Goal: Task Accomplishment & Management: Use online tool/utility

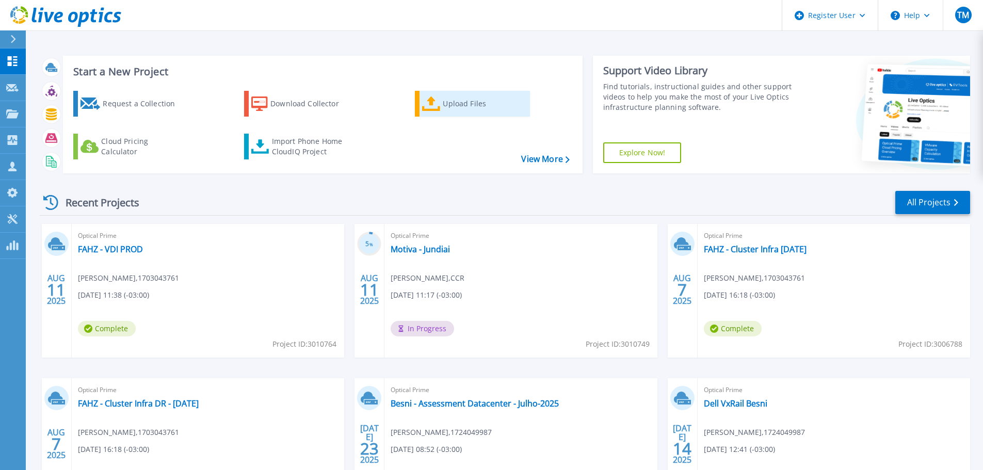
click at [444, 108] on div "Upload Files" at bounding box center [484, 103] width 83 height 21
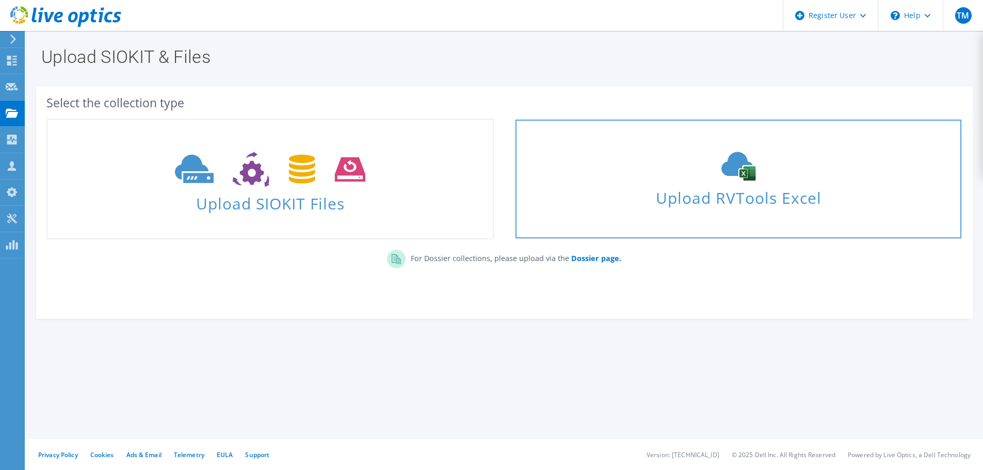
click at [640, 183] on div "Upload RVTools Excel" at bounding box center [738, 179] width 445 height 55
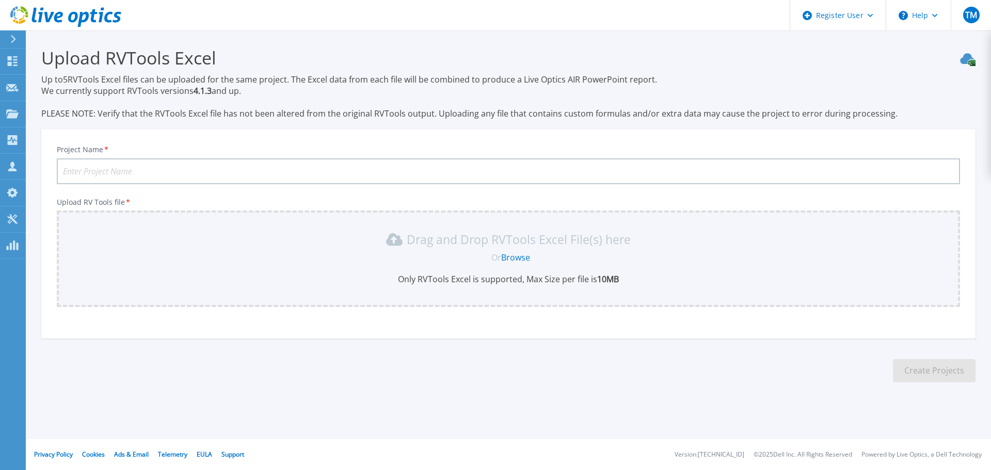
click at [331, 166] on input "Project Name *" at bounding box center [508, 171] width 903 height 26
click at [153, 173] on input "VSA -" at bounding box center [508, 171] width 903 height 26
type input "VSA - VxRail [PERSON_NAME]"
click at [528, 259] on link "Browse" at bounding box center [515, 257] width 29 height 11
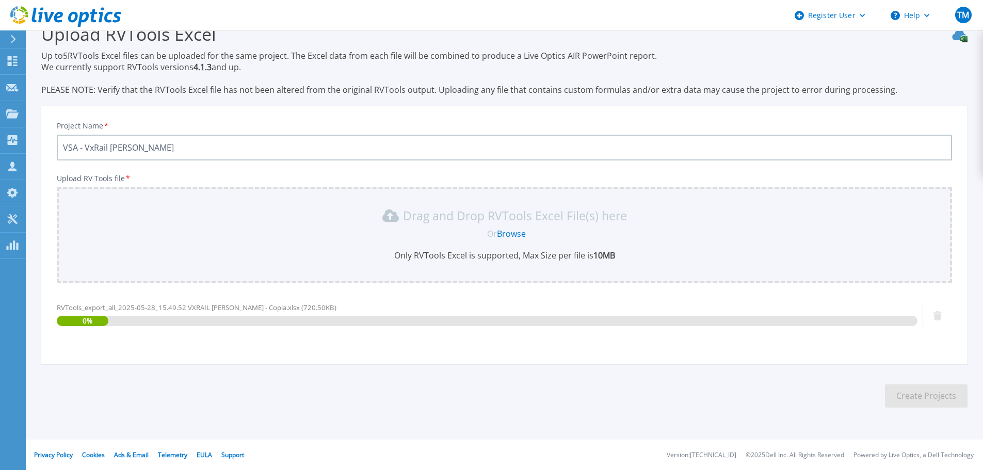
scroll to position [24, 0]
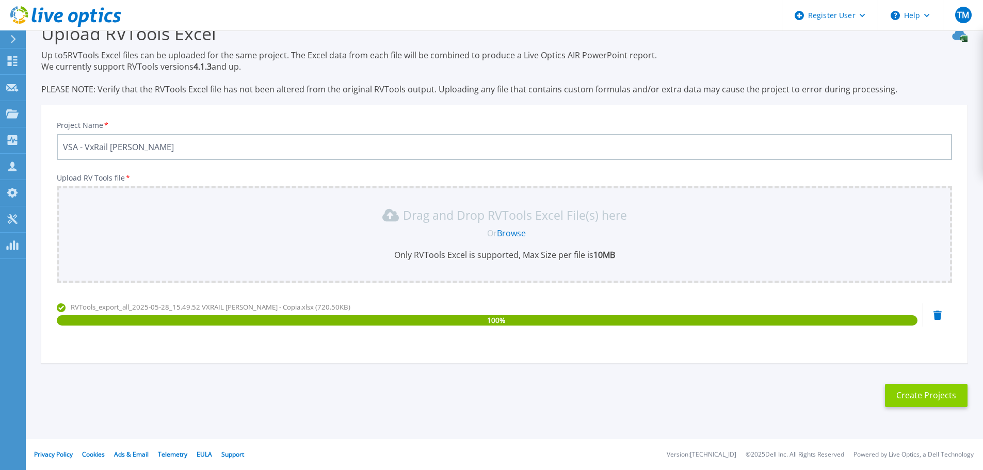
click at [940, 385] on button "Create Projects" at bounding box center [926, 395] width 83 height 23
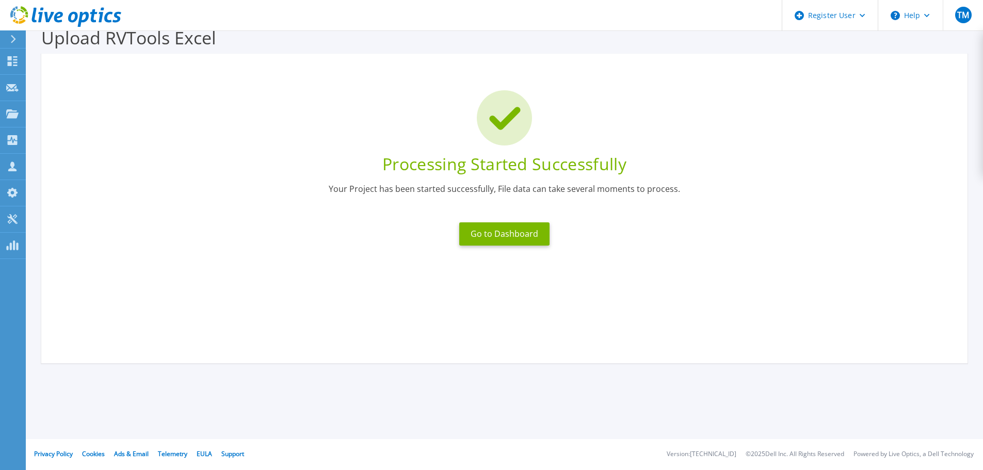
scroll to position [20, 0]
click at [519, 231] on button "Go to Dashboard" at bounding box center [504, 233] width 90 height 23
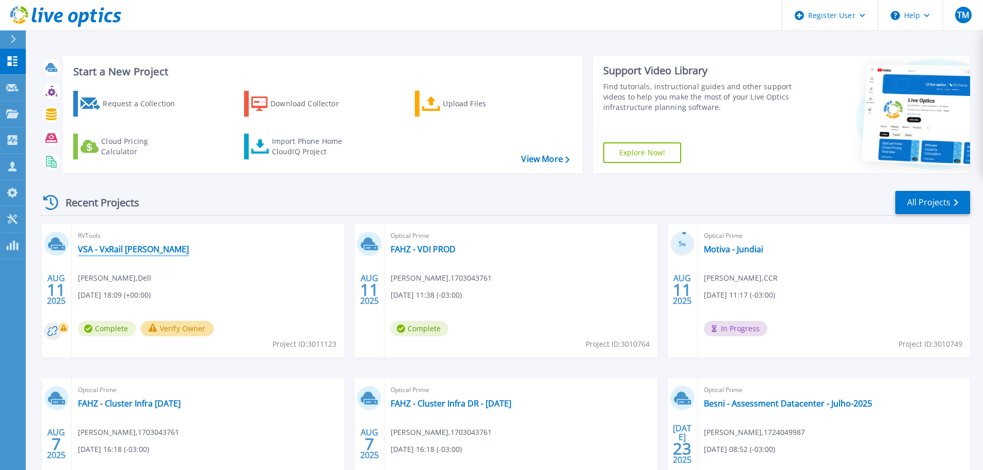
click at [112, 248] on link "VSA - VxRail [PERSON_NAME]" at bounding box center [133, 249] width 111 height 10
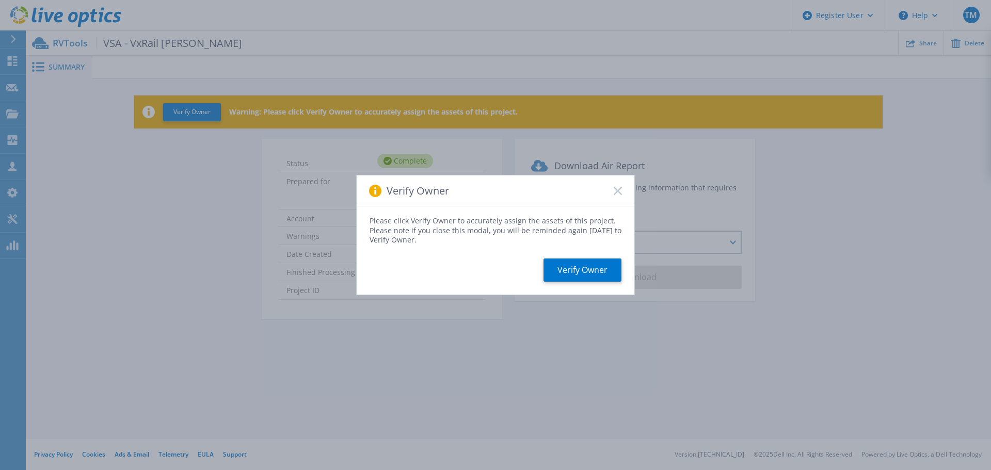
click at [615, 189] on icon at bounding box center [618, 191] width 8 height 8
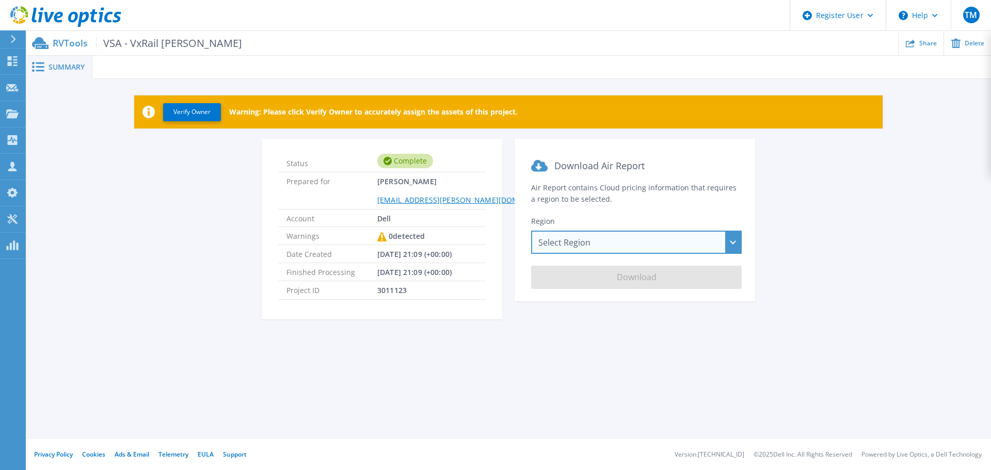
click at [658, 243] on div "Select Region [GEOGRAPHIC_DATA] ([GEOGRAPHIC_DATA]) [GEOGRAPHIC_DATA] ([GEOGRAP…" at bounding box center [636, 242] width 211 height 23
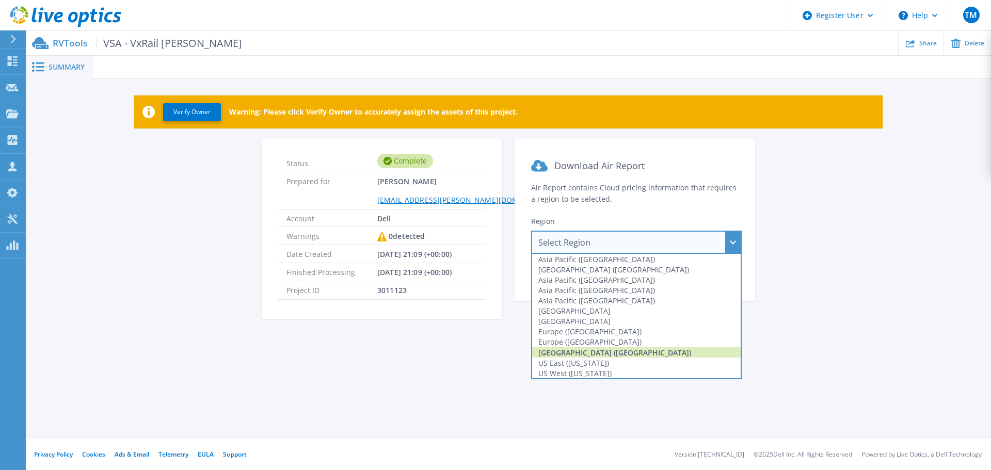
click at [611, 348] on div "[GEOGRAPHIC_DATA] ([GEOGRAPHIC_DATA])" at bounding box center [636, 352] width 208 height 10
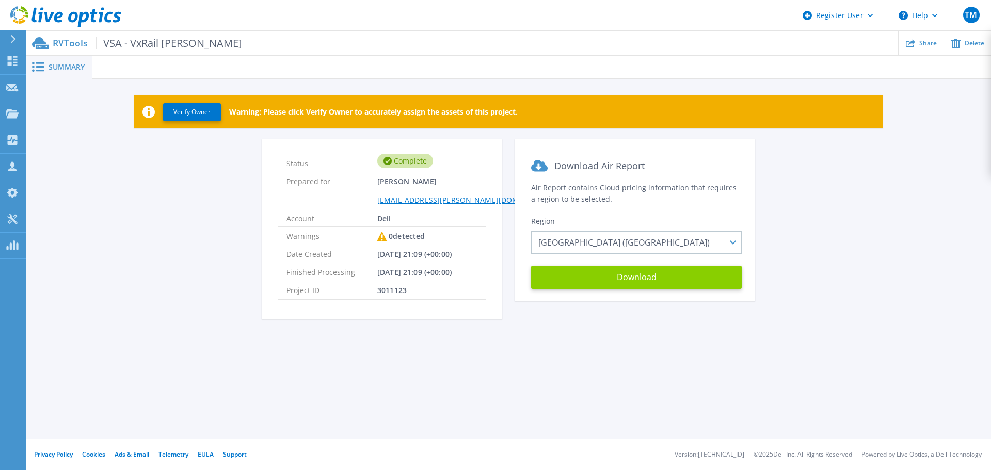
click at [648, 277] on button "Download" at bounding box center [636, 277] width 211 height 23
